Goal: Information Seeking & Learning: Find specific page/section

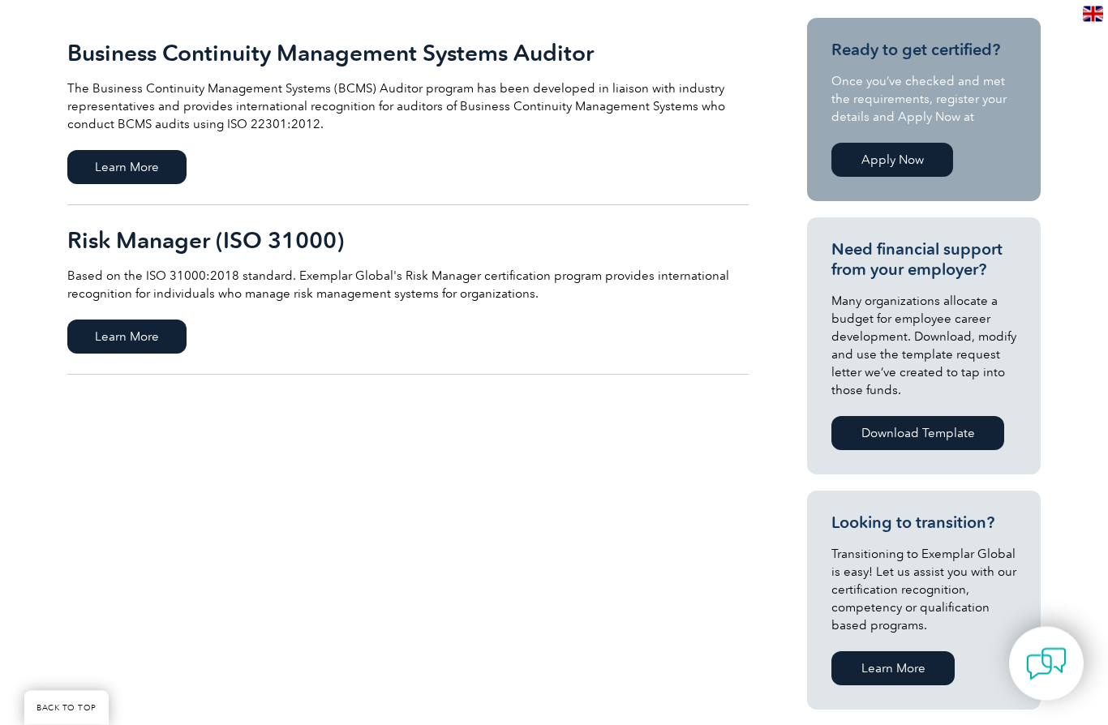
scroll to position [395, 0]
click at [133, 345] on span "Learn More" at bounding box center [126, 337] width 119 height 34
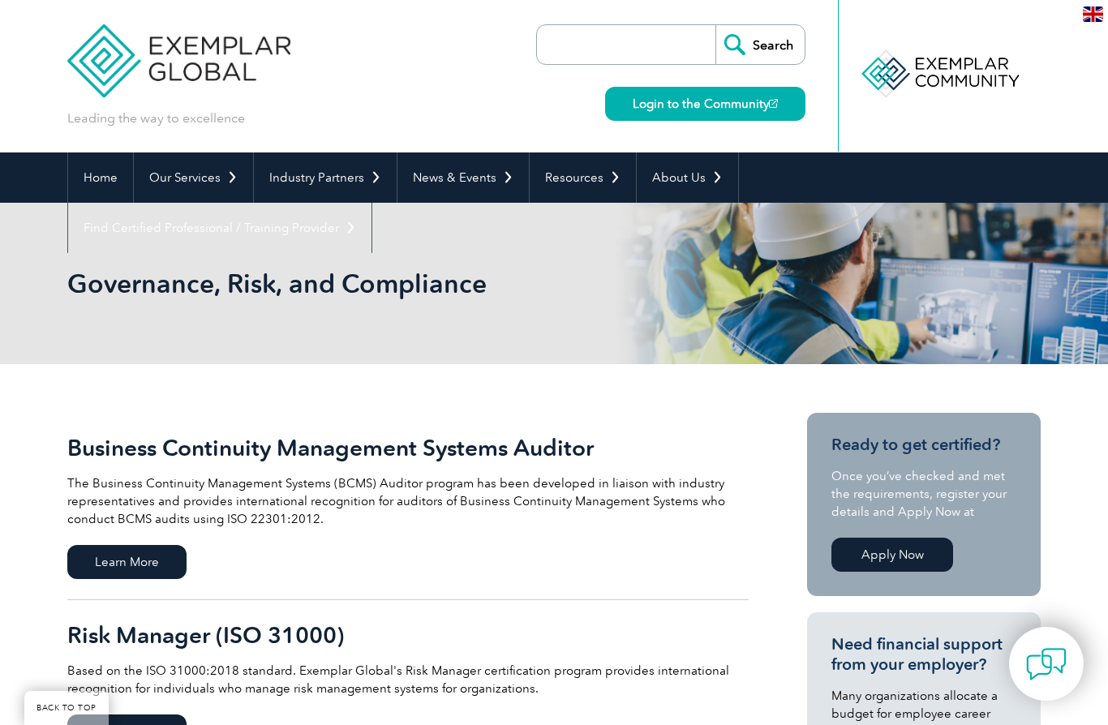
scroll to position [466, 0]
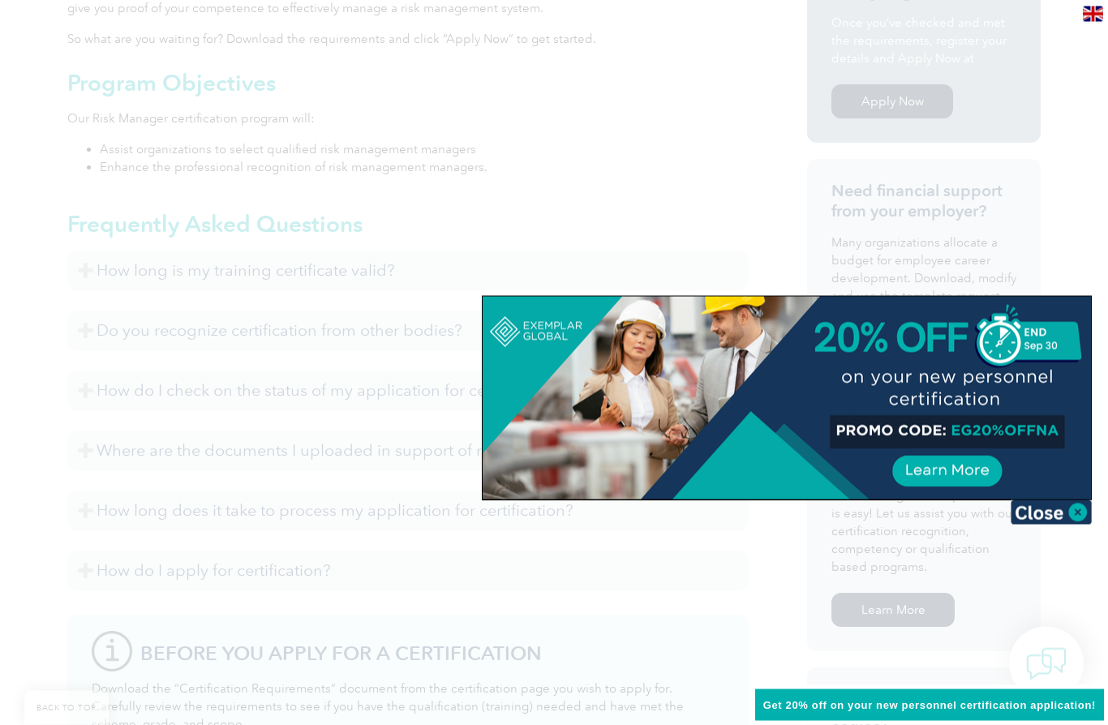
scroll to position [569, 0]
click at [1055, 505] on img at bounding box center [1051, 513] width 81 height 24
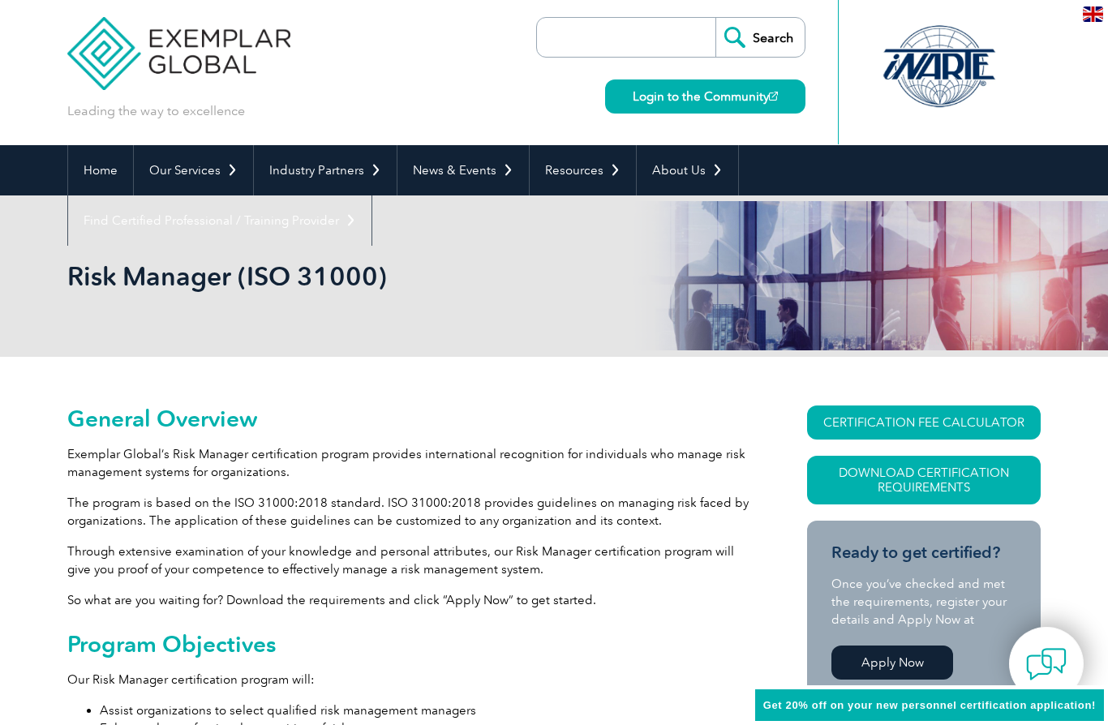
scroll to position [2, 0]
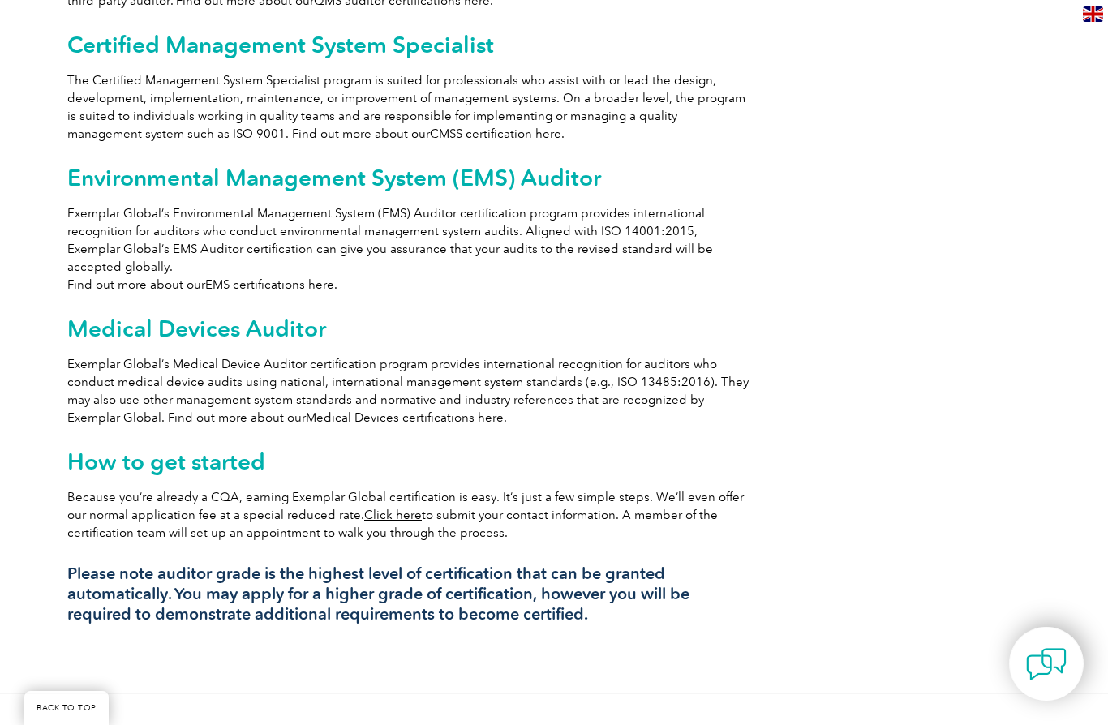
scroll to position [1122, 0]
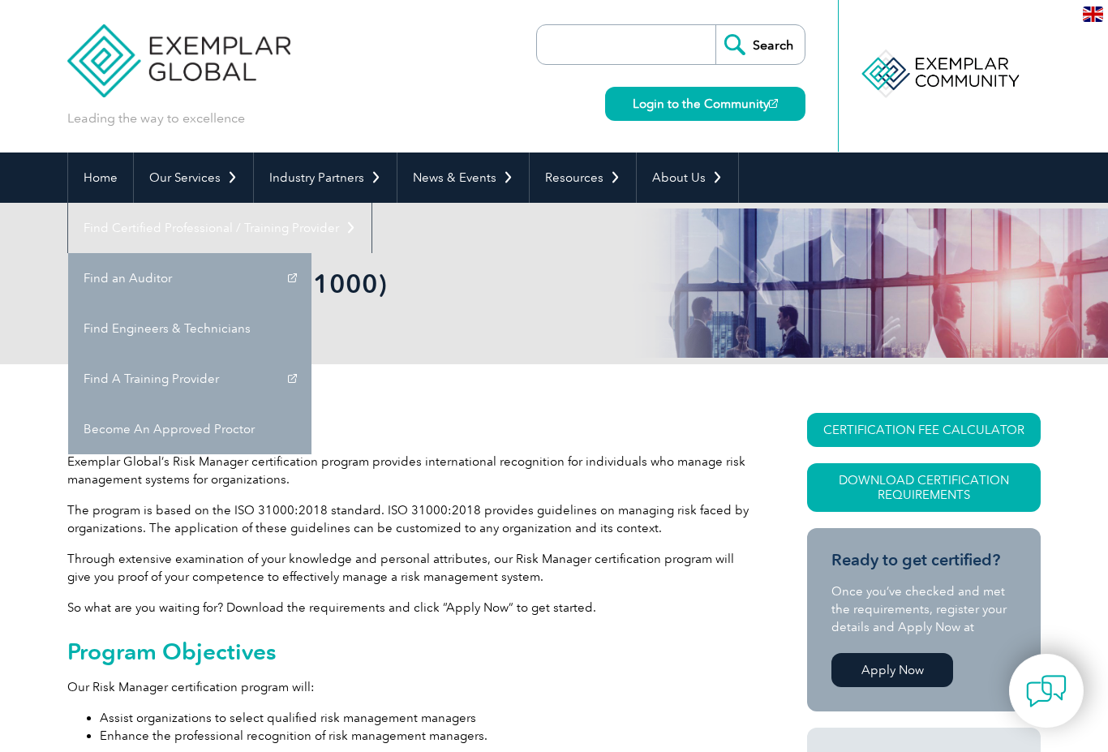
click at [311, 354] on link "Find A Training Provider" at bounding box center [189, 379] width 243 height 50
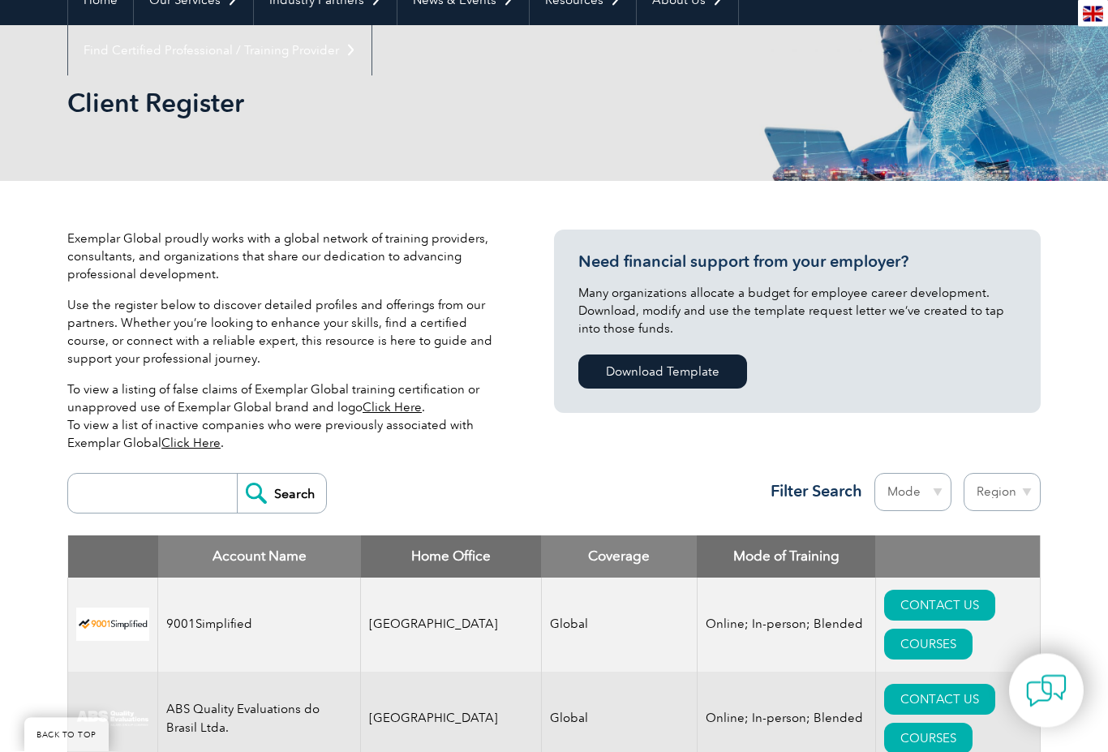
scroll to position [197, 0]
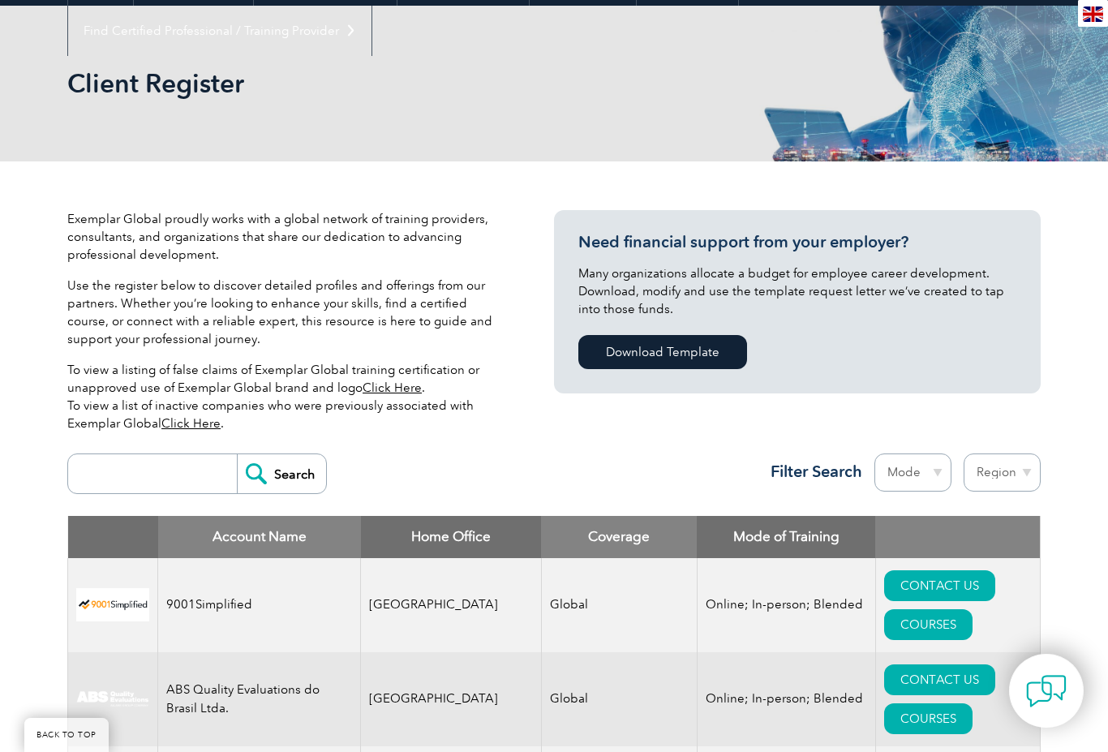
click at [380, 389] on link "Click Here" at bounding box center [392, 387] width 59 height 15
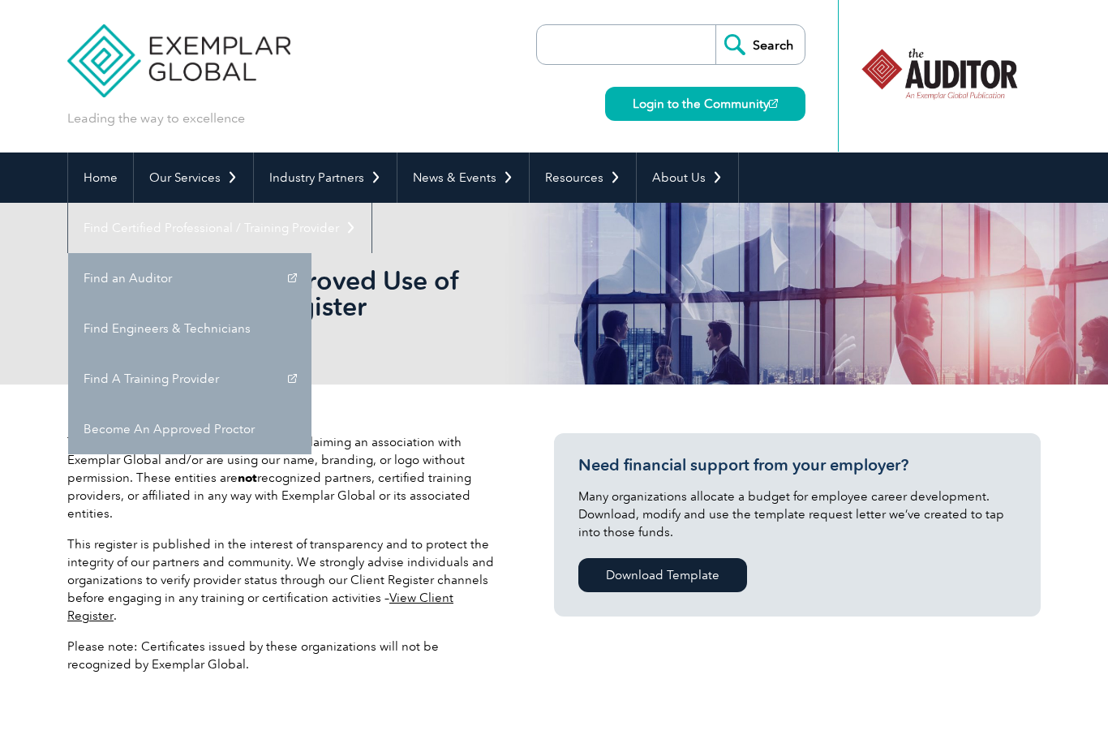
click at [311, 354] on link "Find A Training Provider" at bounding box center [189, 379] width 243 height 50
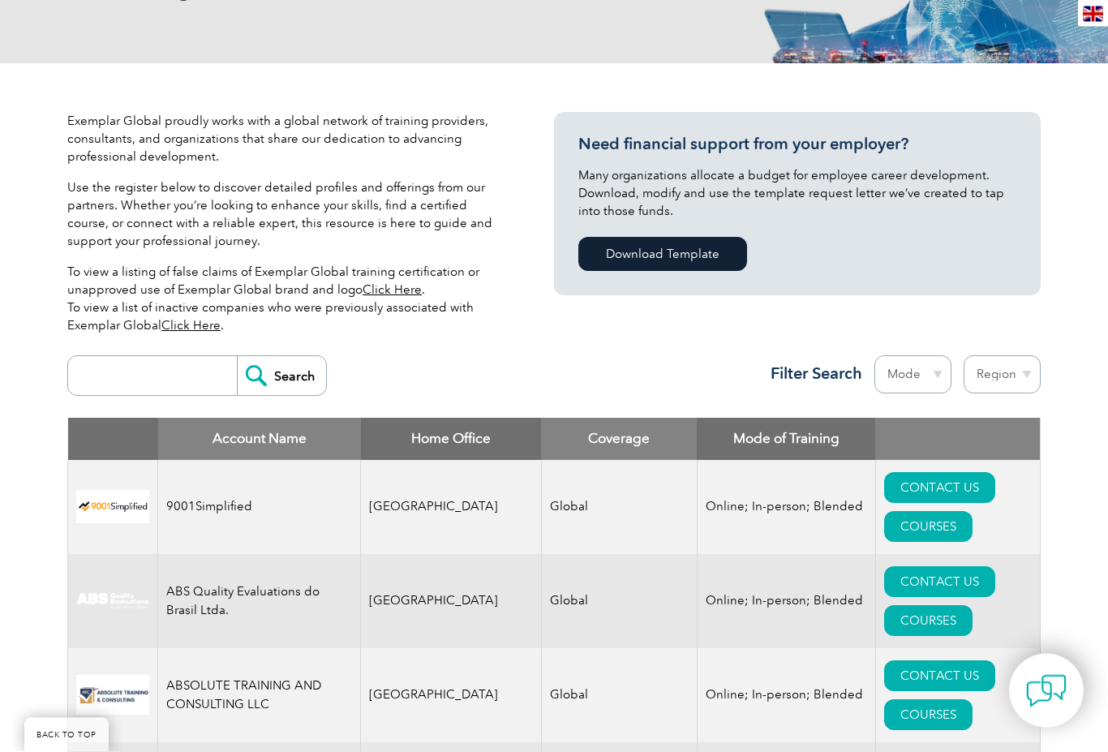
scroll to position [296, 0]
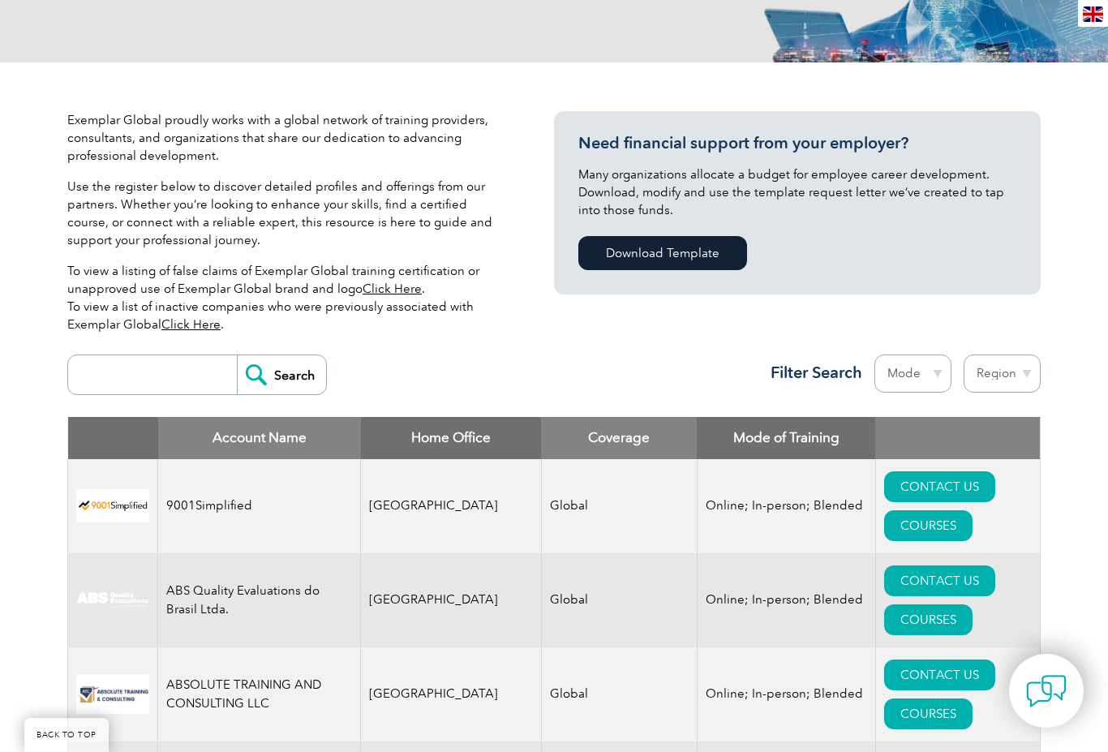
click at [1001, 362] on select "Region Australia Bahrain Bangladesh Brazil Canada Colombia Dominican Republic E…" at bounding box center [1002, 373] width 77 height 38
select select "[GEOGRAPHIC_DATA]"
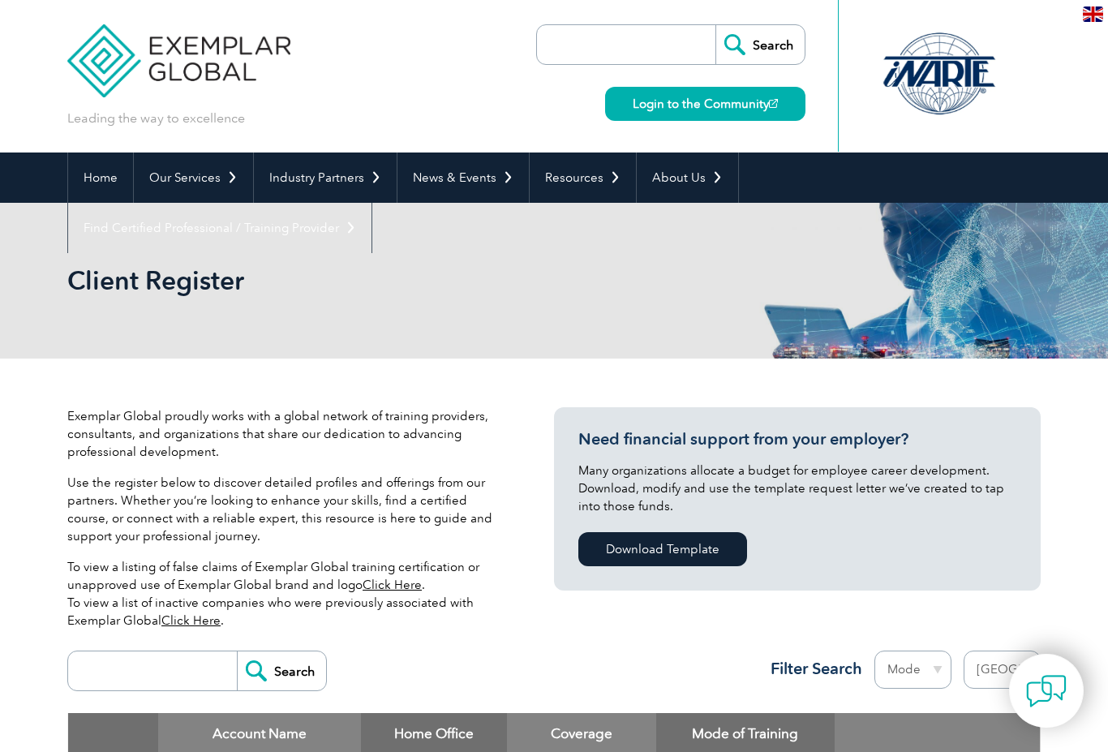
select select "[GEOGRAPHIC_DATA]"
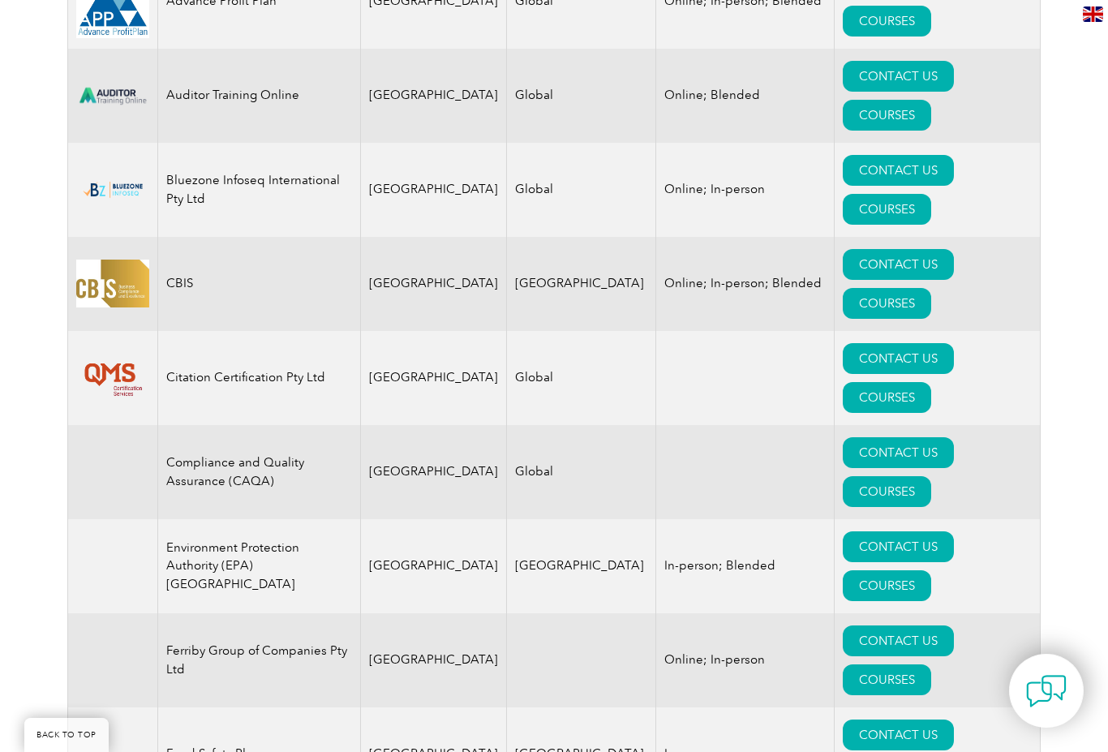
scroll to position [759, 0]
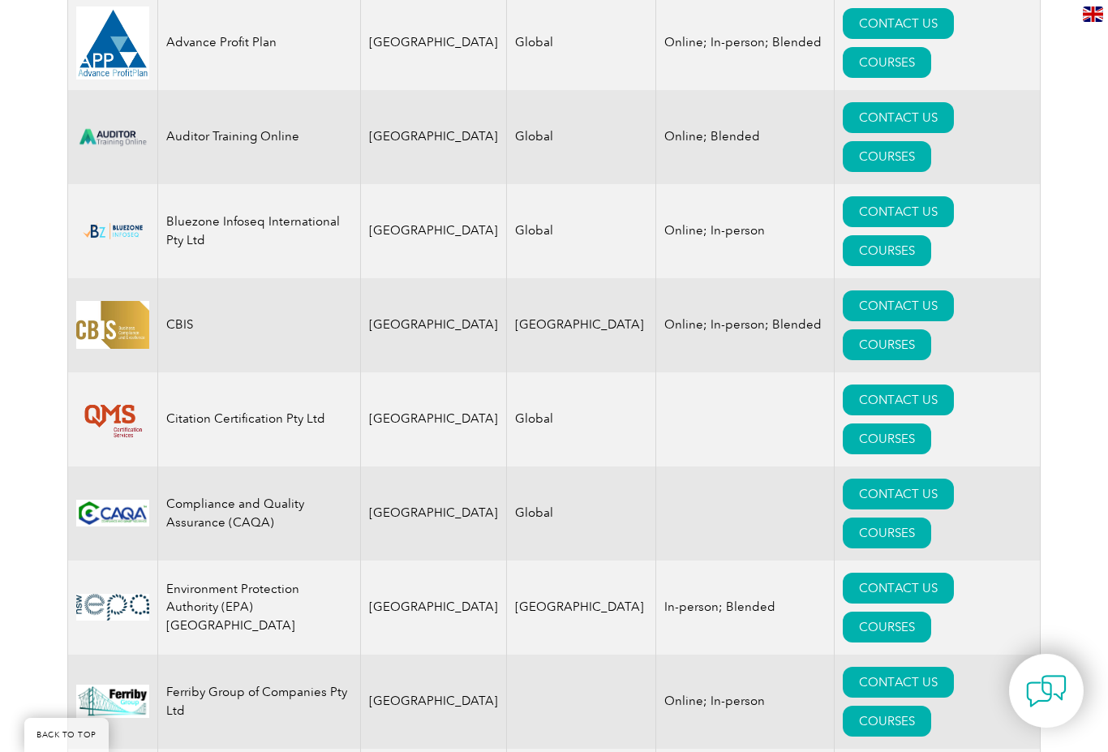
click at [930, 329] on link "COURSES" at bounding box center [887, 344] width 88 height 31
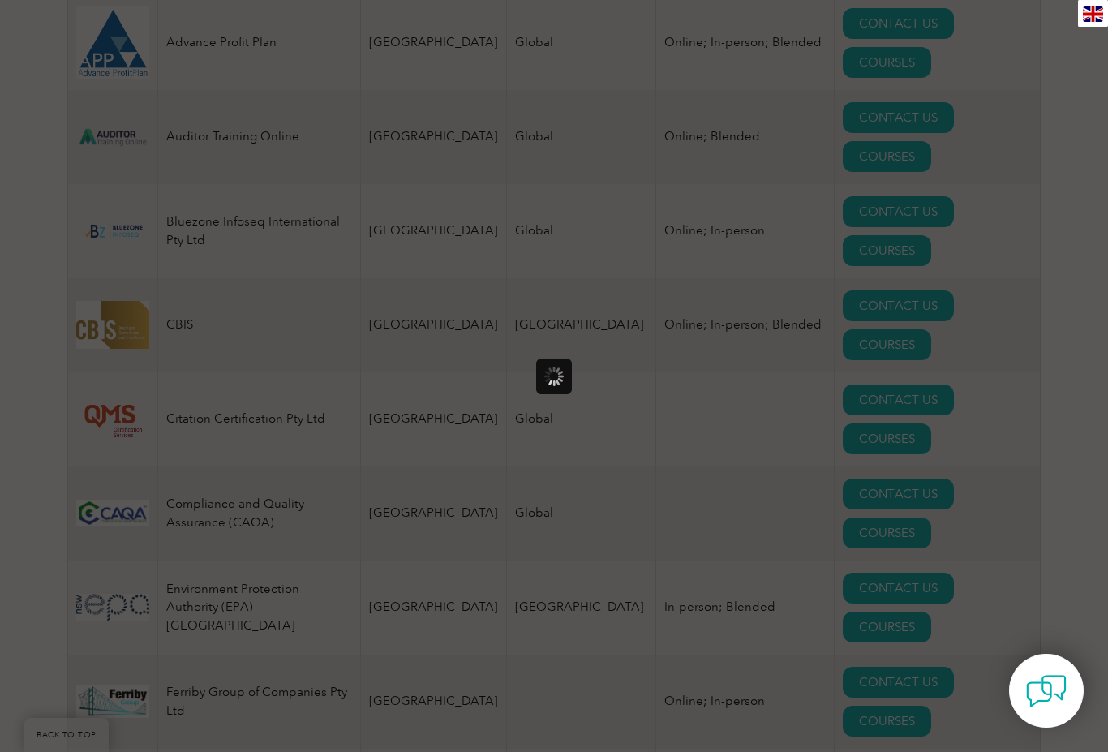
scroll to position [0, 0]
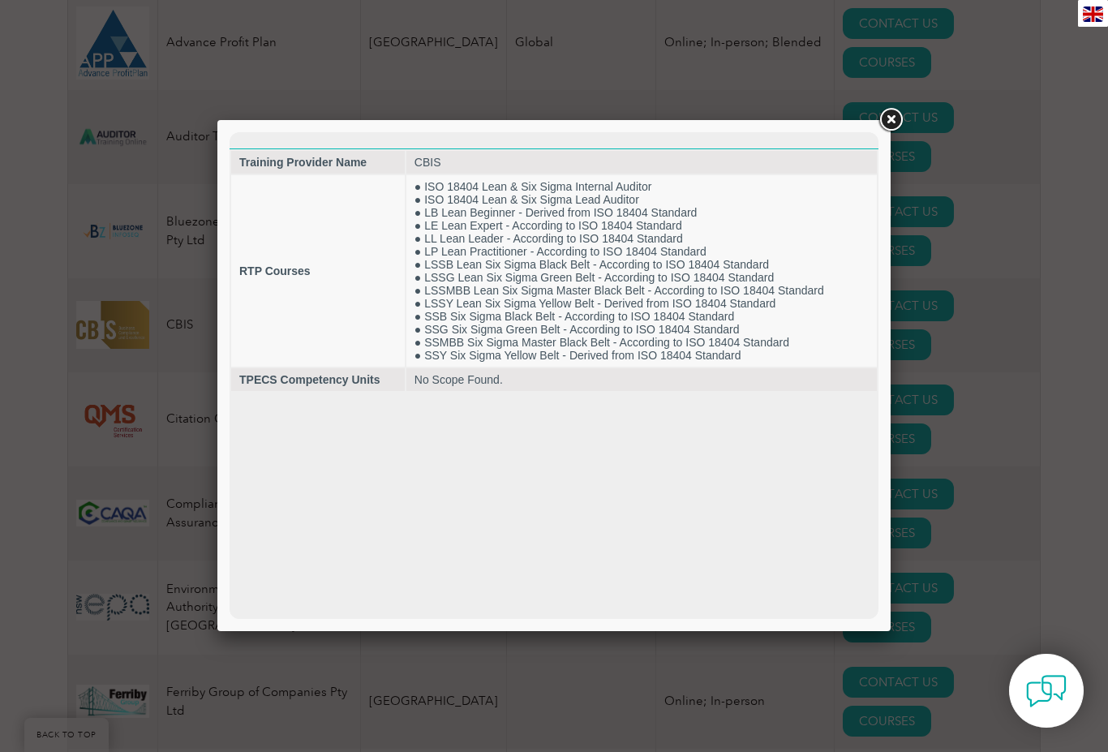
click at [872, 127] on div at bounding box center [553, 375] width 673 height 511
click at [869, 112] on div at bounding box center [554, 376] width 1108 height 752
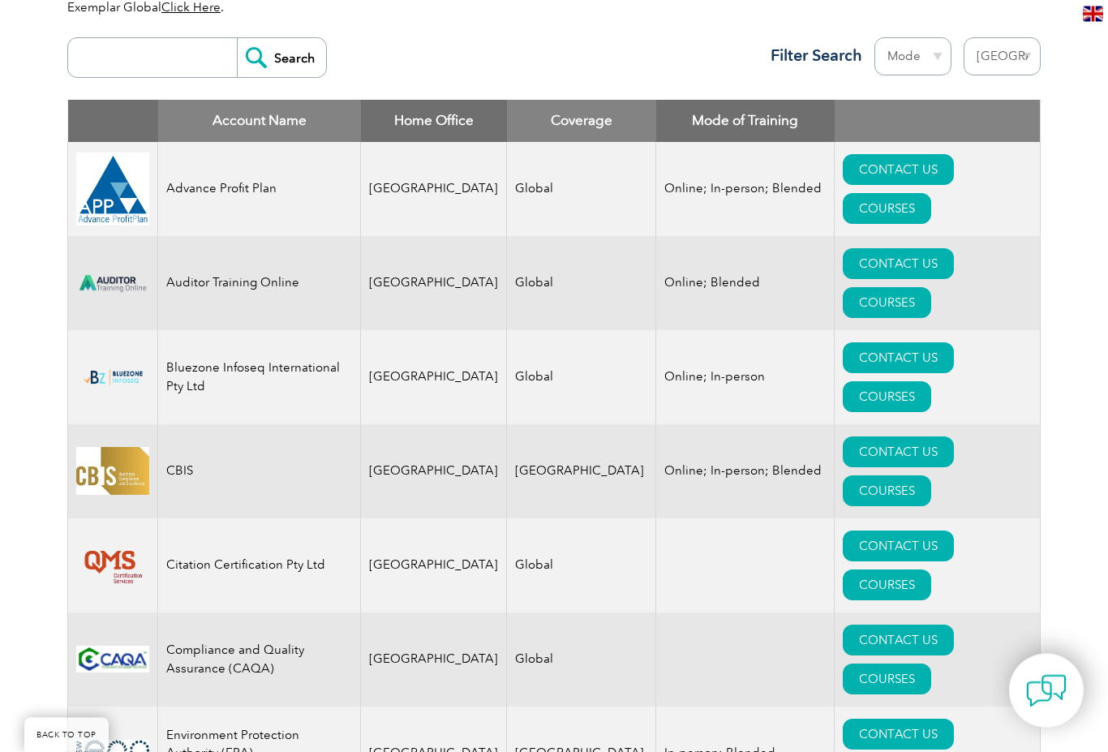
scroll to position [619, 0]
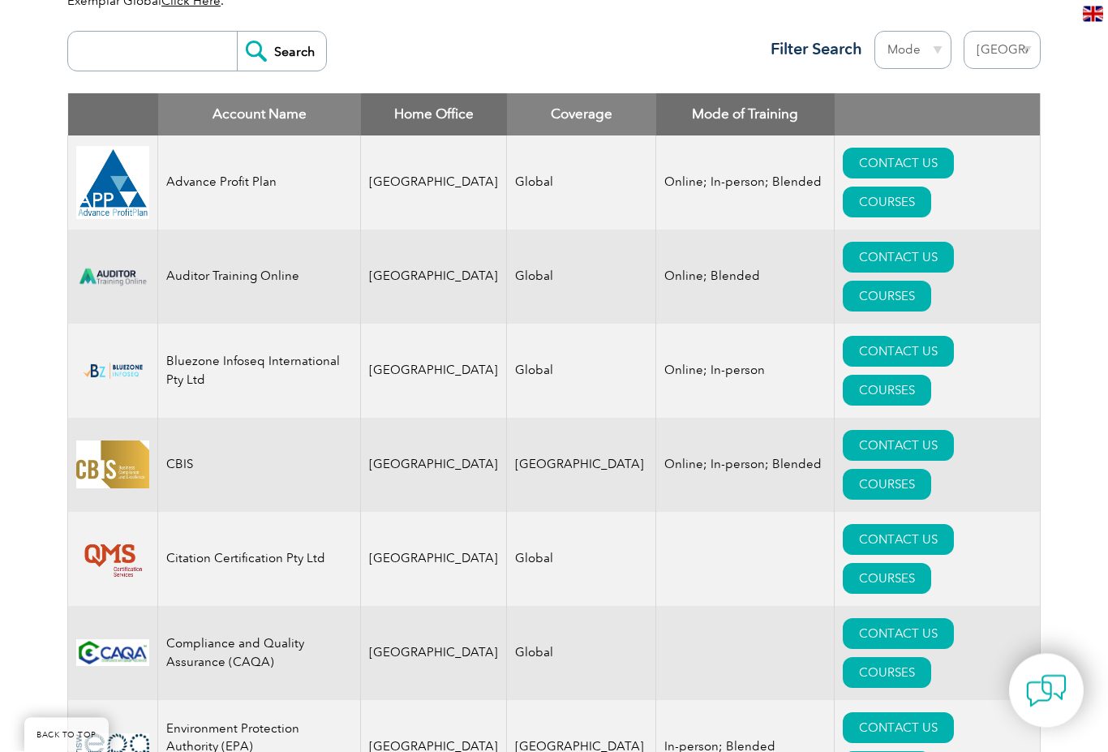
click at [931, 281] on link "COURSES" at bounding box center [887, 296] width 88 height 31
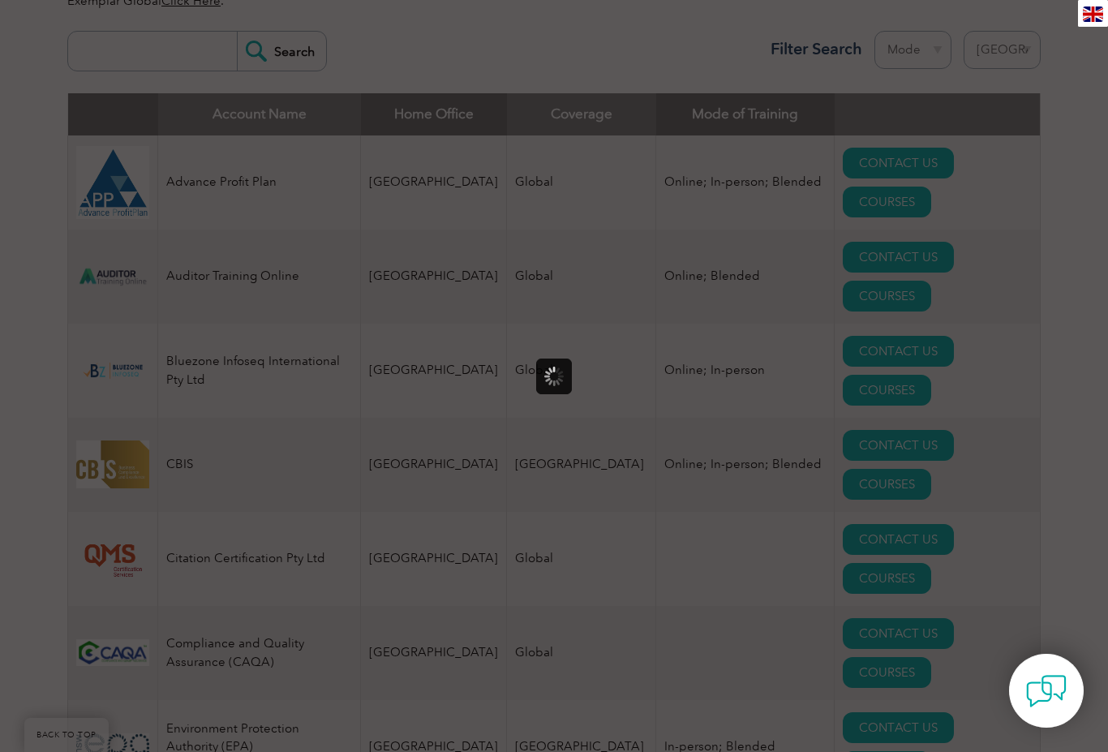
scroll to position [0, 0]
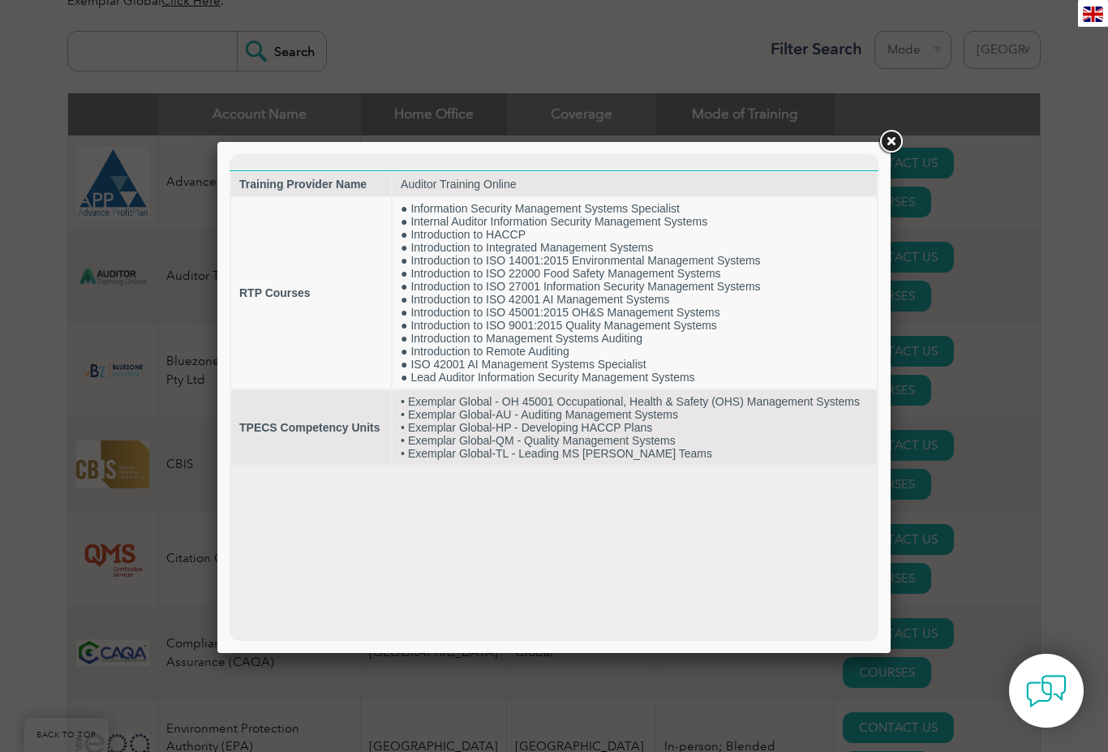
click at [873, 138] on div at bounding box center [554, 376] width 1108 height 752
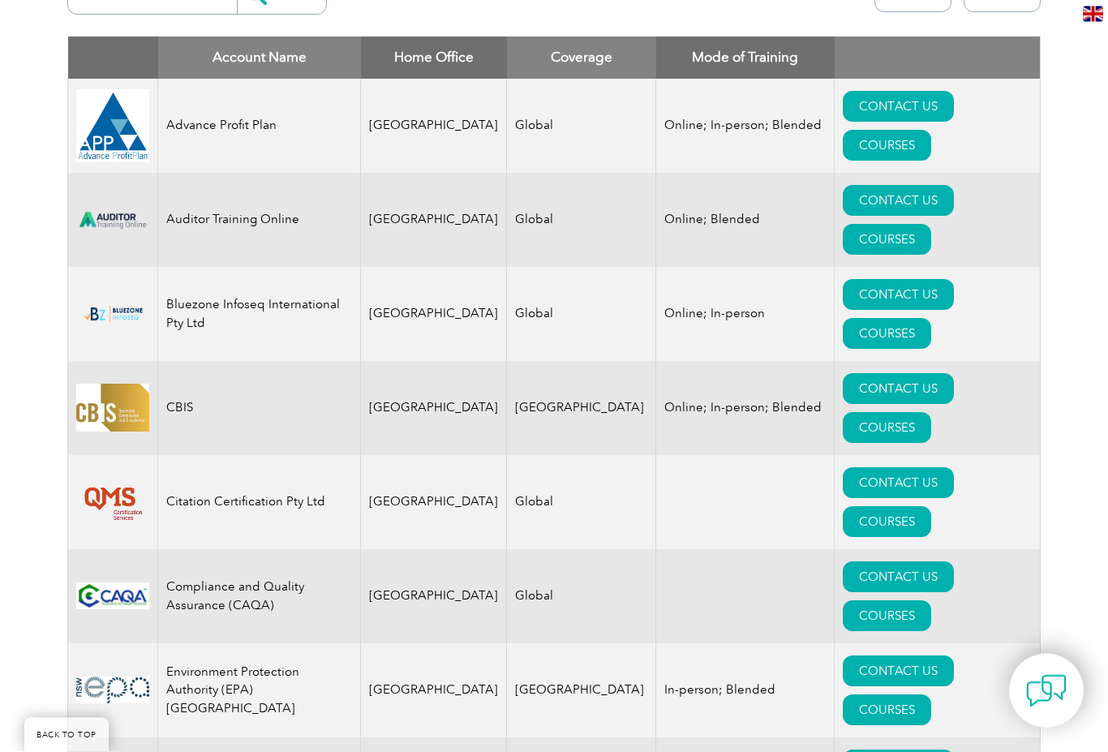
scroll to position [677, 0]
click at [931, 318] on link "COURSES" at bounding box center [887, 333] width 88 height 31
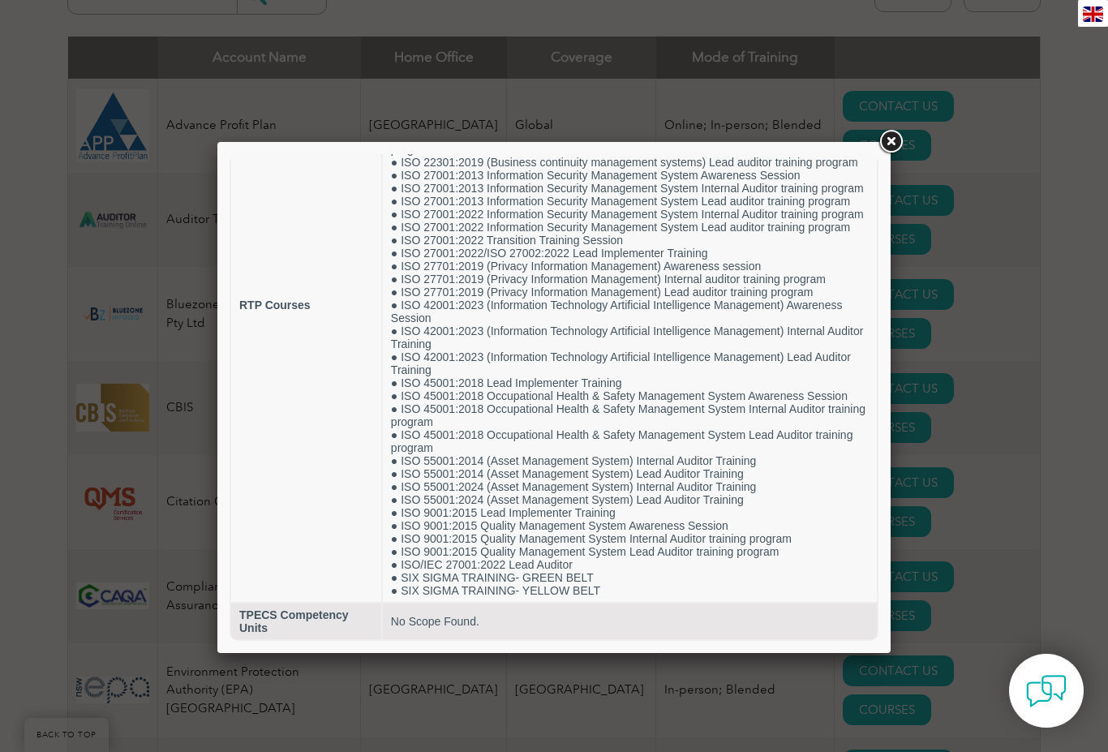
scroll to position [255, 0]
click at [294, 442] on td "RTP Courses" at bounding box center [306, 305] width 150 height 594
click at [883, 140] on link at bounding box center [890, 141] width 29 height 29
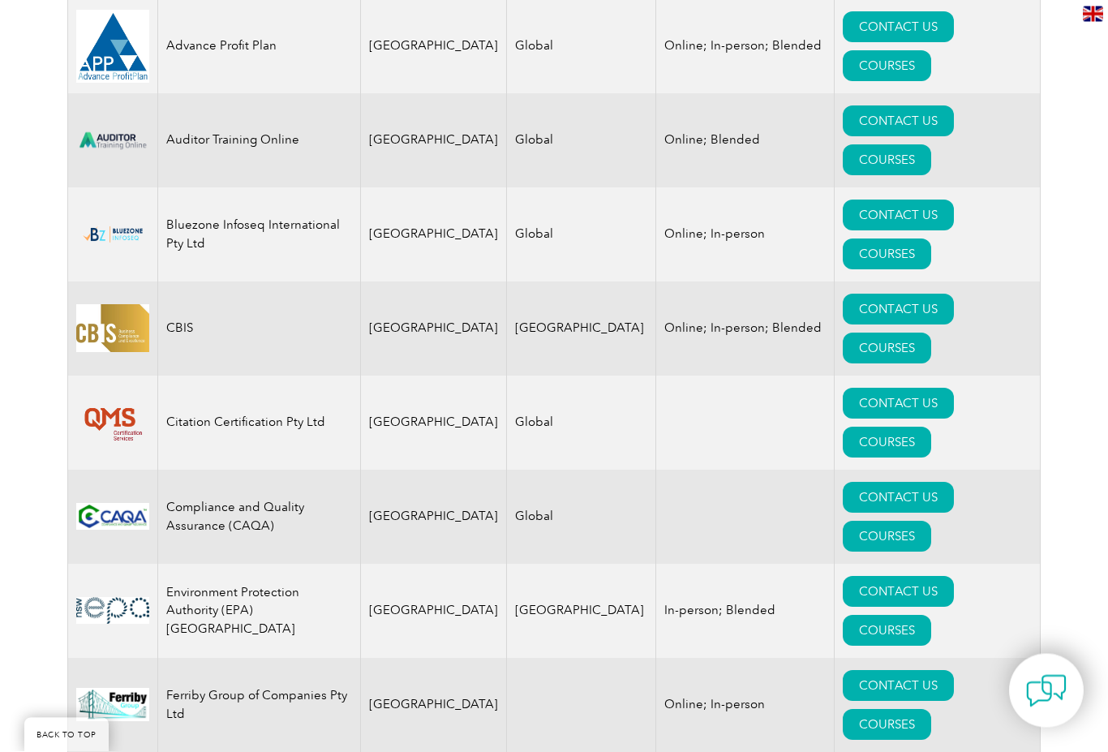
scroll to position [756, 0]
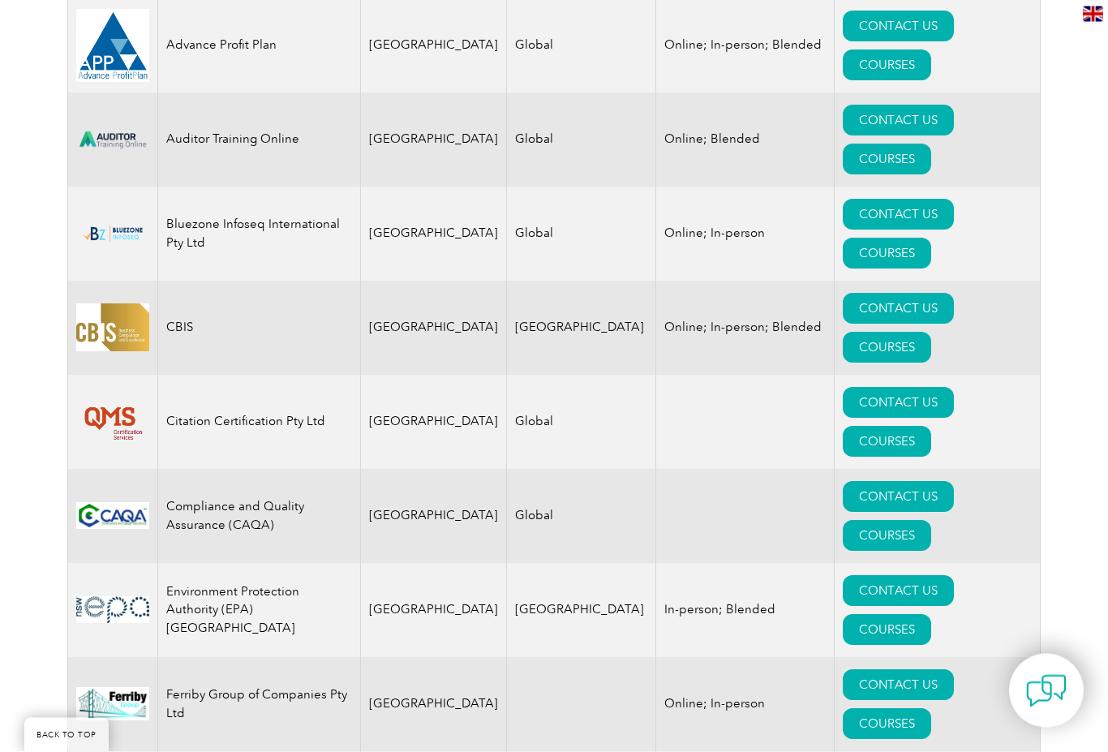
click at [931, 427] on link "COURSES" at bounding box center [887, 442] width 88 height 31
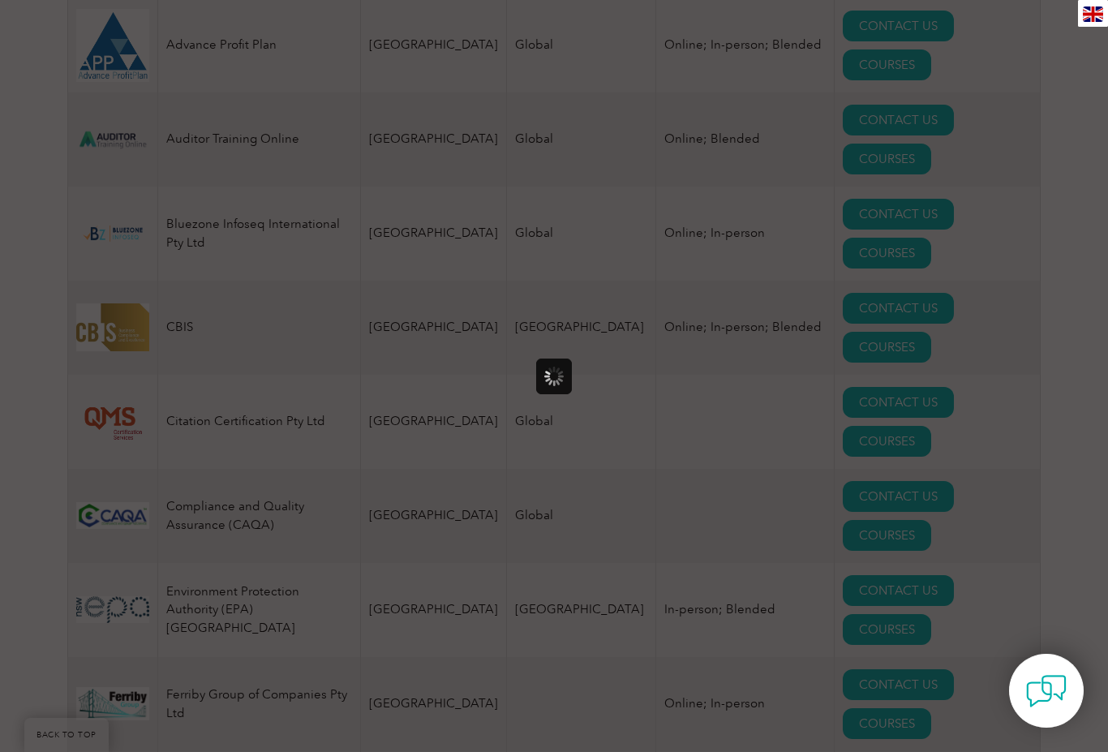
scroll to position [0, 0]
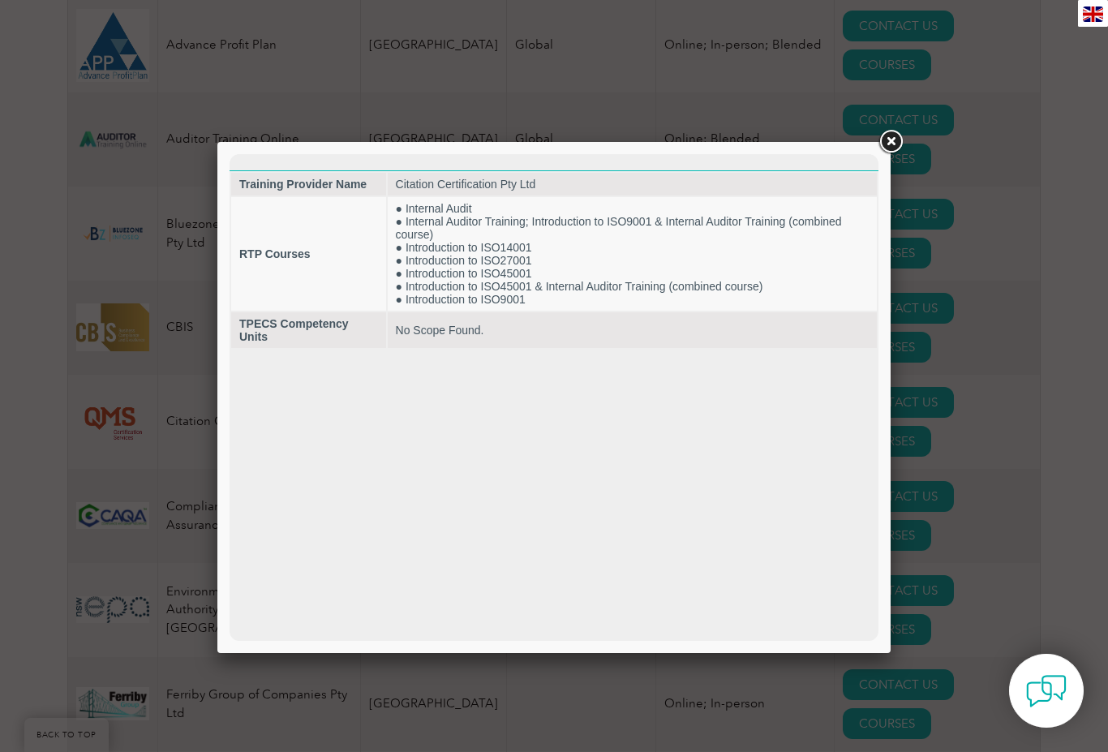
click at [879, 151] on link at bounding box center [890, 141] width 29 height 29
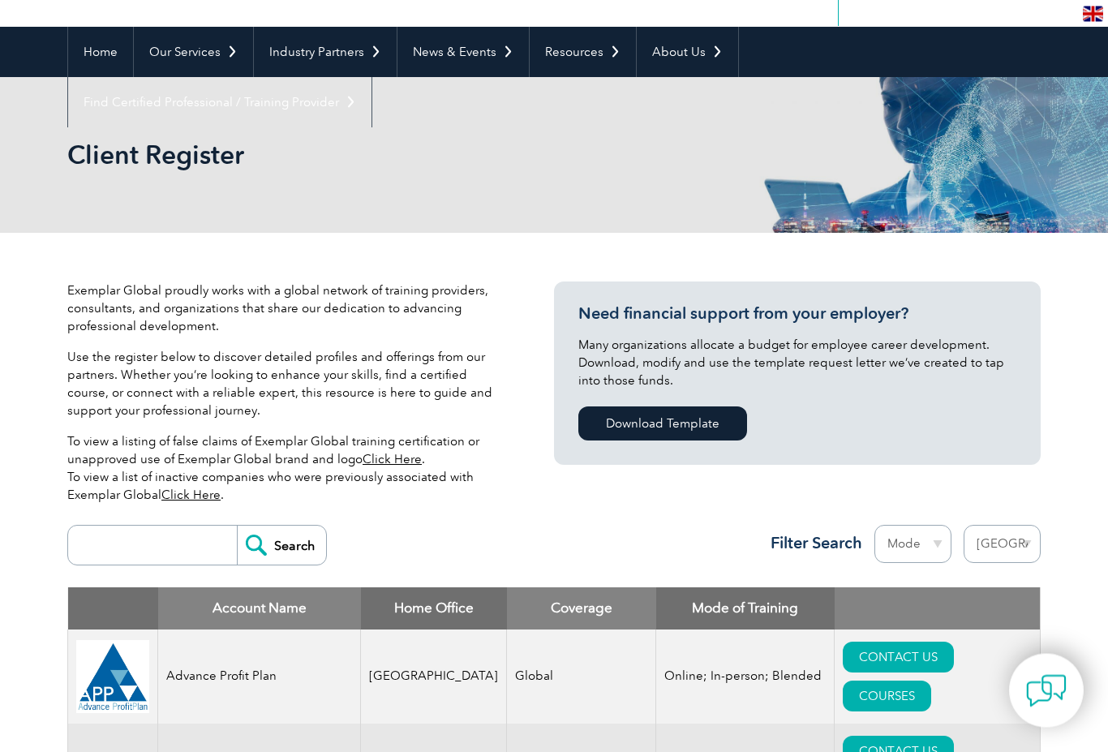
scroll to position [125, 0]
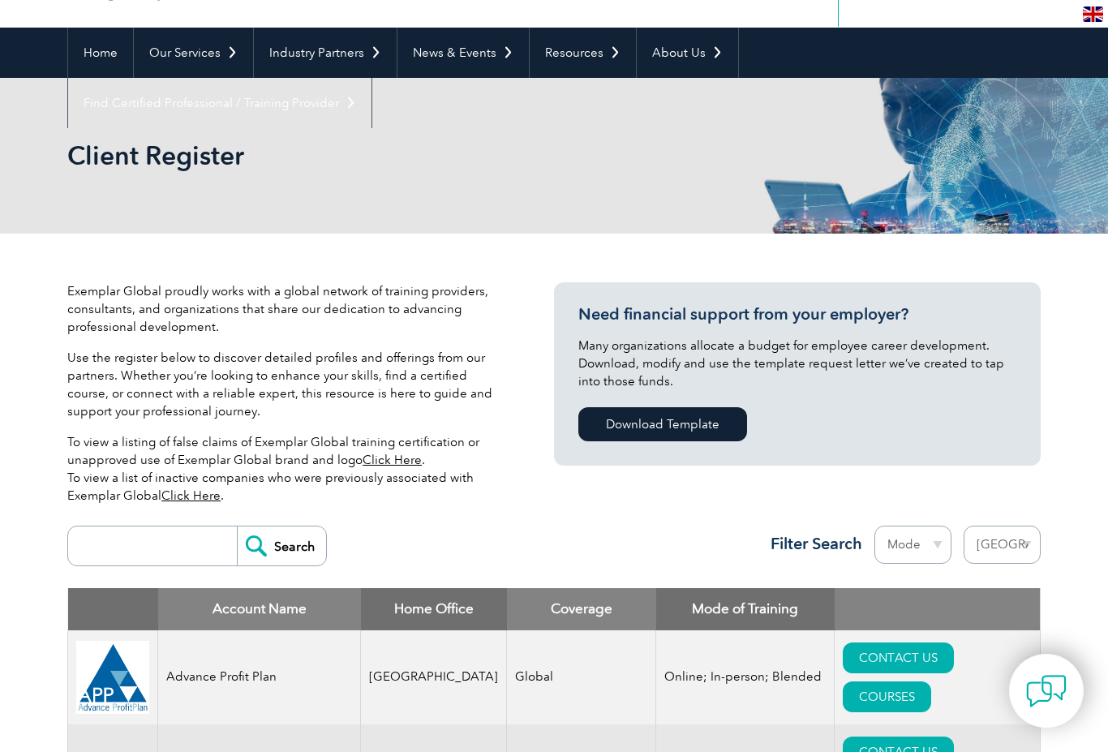
click at [115, 557] on input "search" at bounding box center [156, 545] width 161 height 39
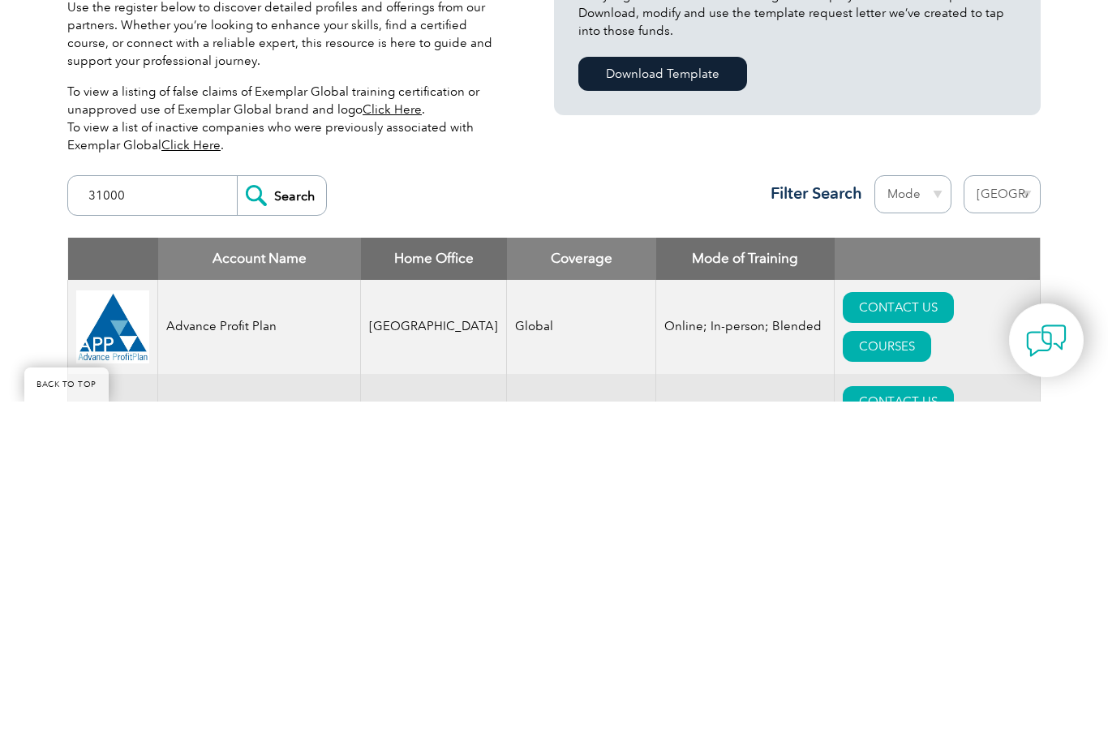
type input "31000"
click at [273, 526] on input "Search" at bounding box center [281, 545] width 89 height 39
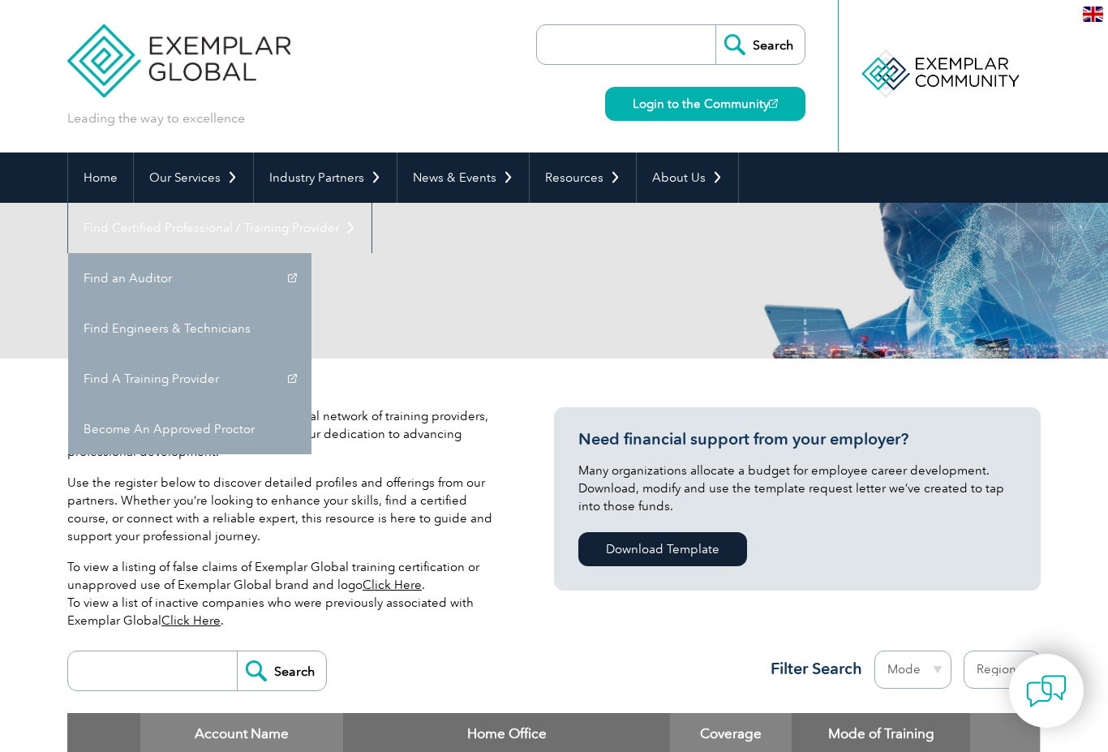
click at [311, 354] on link "Find A Training Provider" at bounding box center [189, 379] width 243 height 50
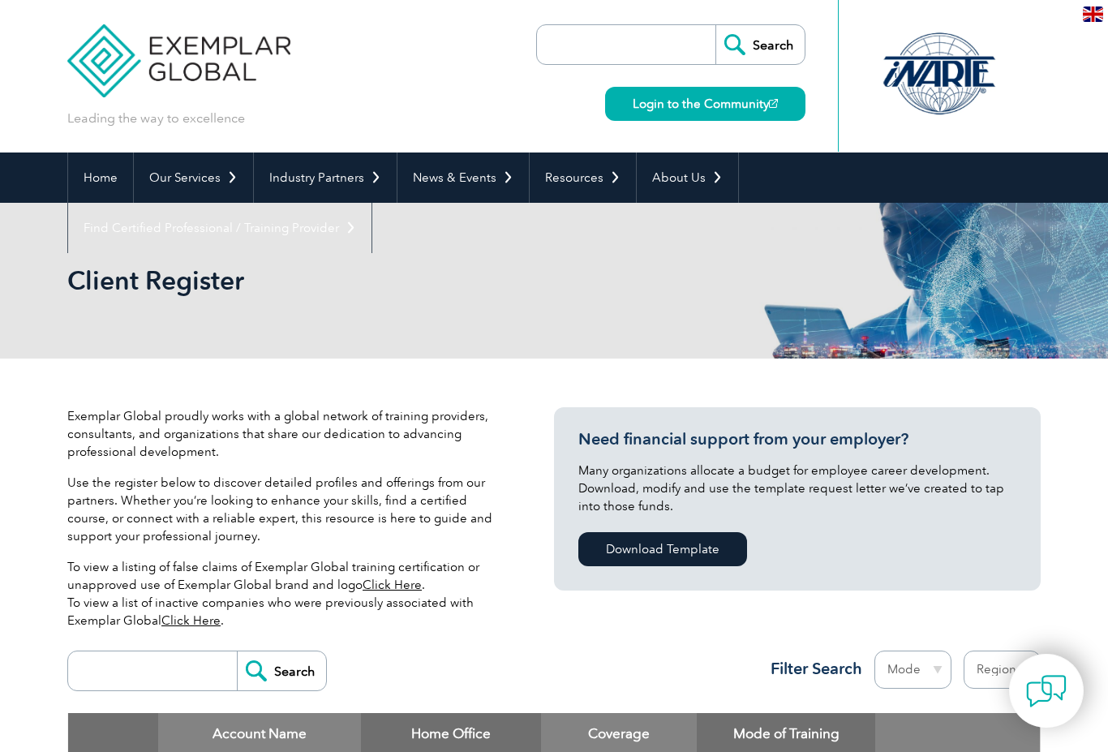
click at [14, 119] on header "Leading the way to excellence Search" at bounding box center [554, 76] width 1108 height 153
